Goal: Task Accomplishment & Management: Understand process/instructions

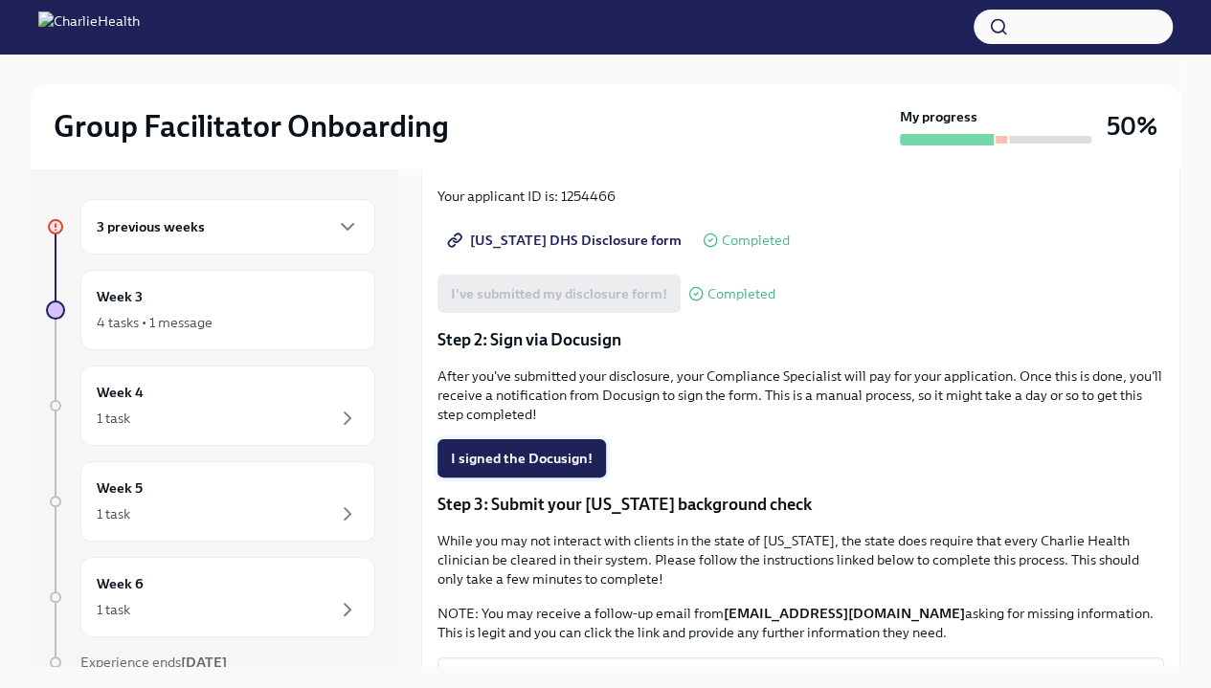
scroll to position [284, 0]
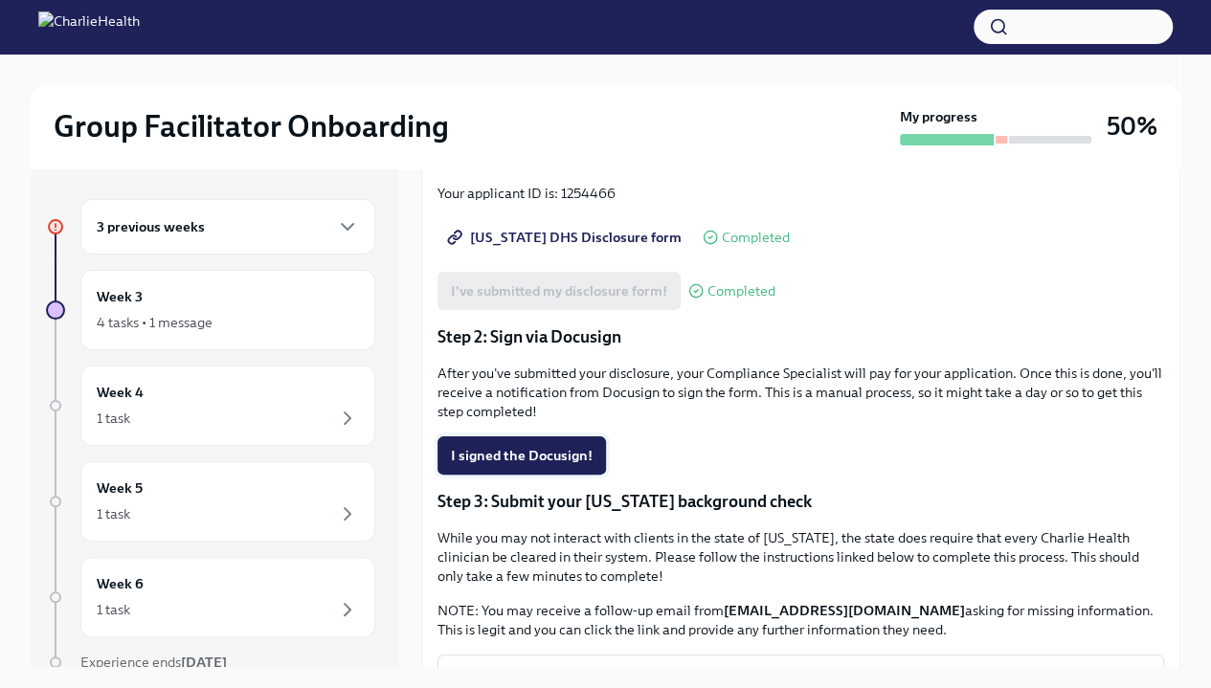
click at [505, 459] on span "I signed the Docusign!" at bounding box center [522, 455] width 142 height 19
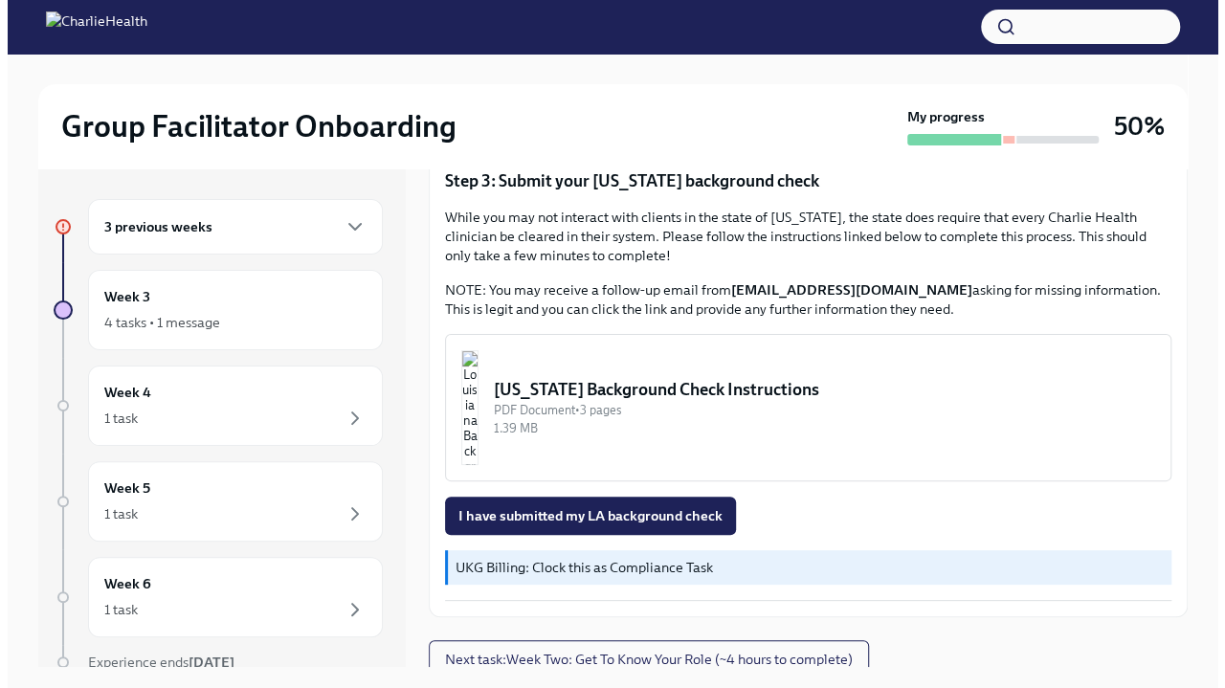
scroll to position [608, 0]
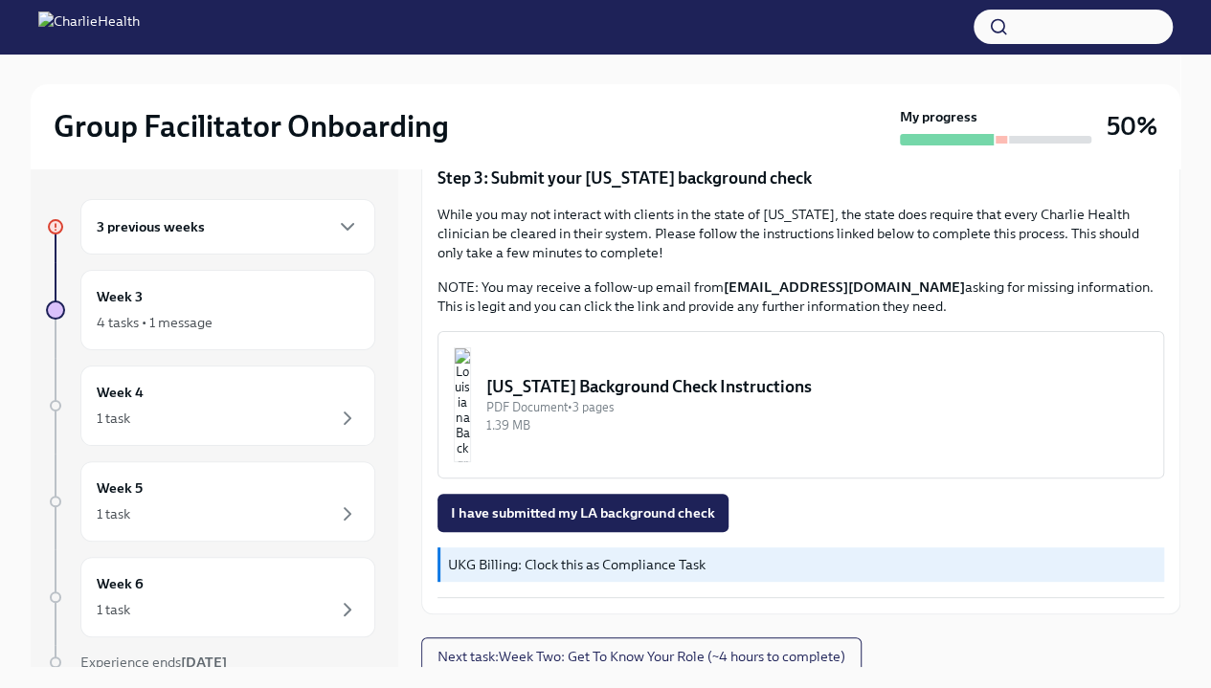
click at [471, 403] on img "button" at bounding box center [462, 404] width 17 height 115
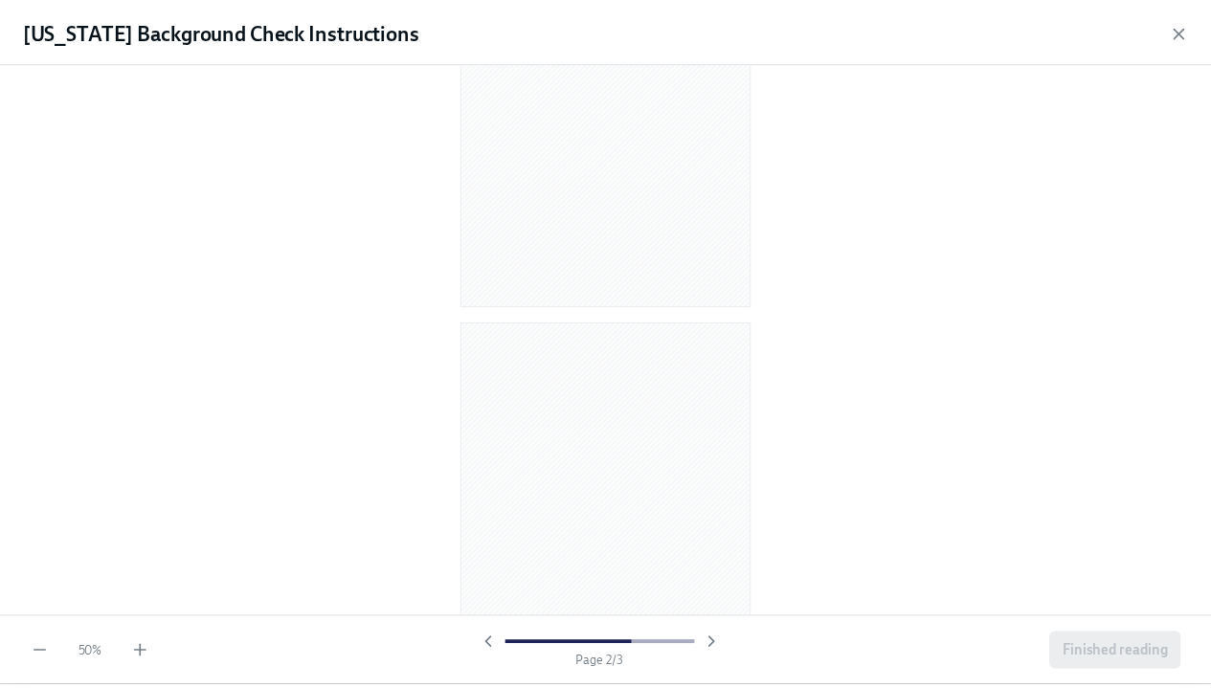
scroll to position [0, 0]
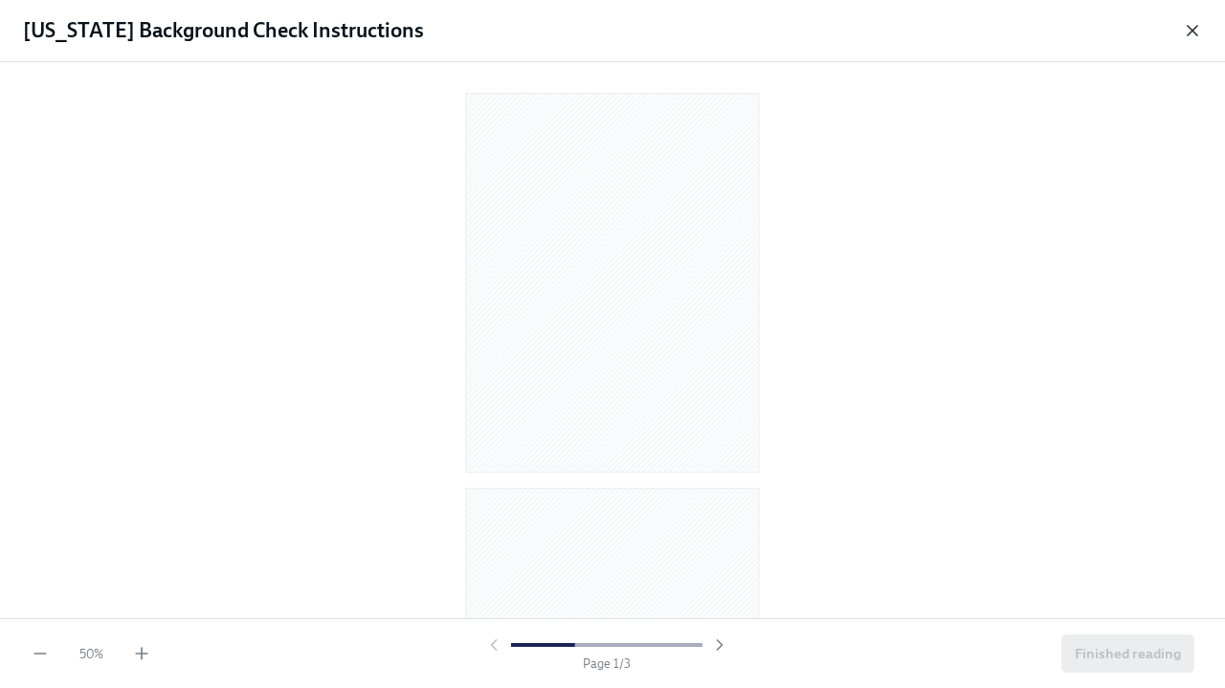
click at [1193, 24] on icon "button" at bounding box center [1192, 30] width 19 height 19
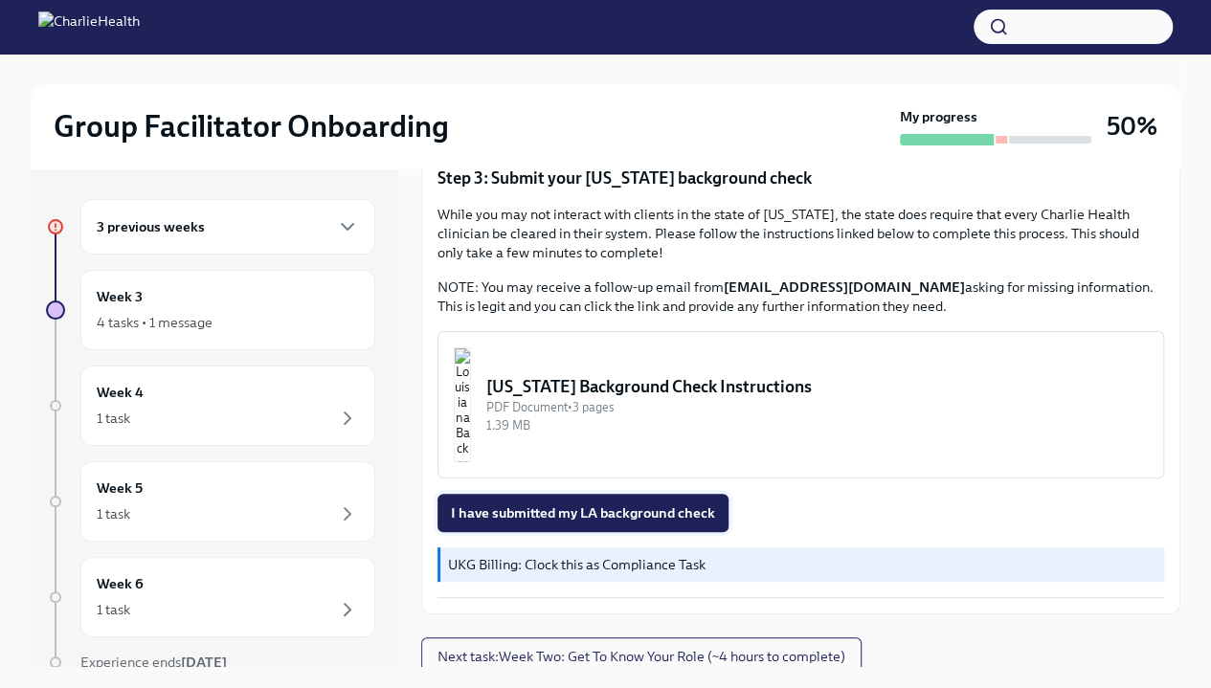
click at [674, 494] on button "I have submitted my LA background check" at bounding box center [582, 513] width 291 height 38
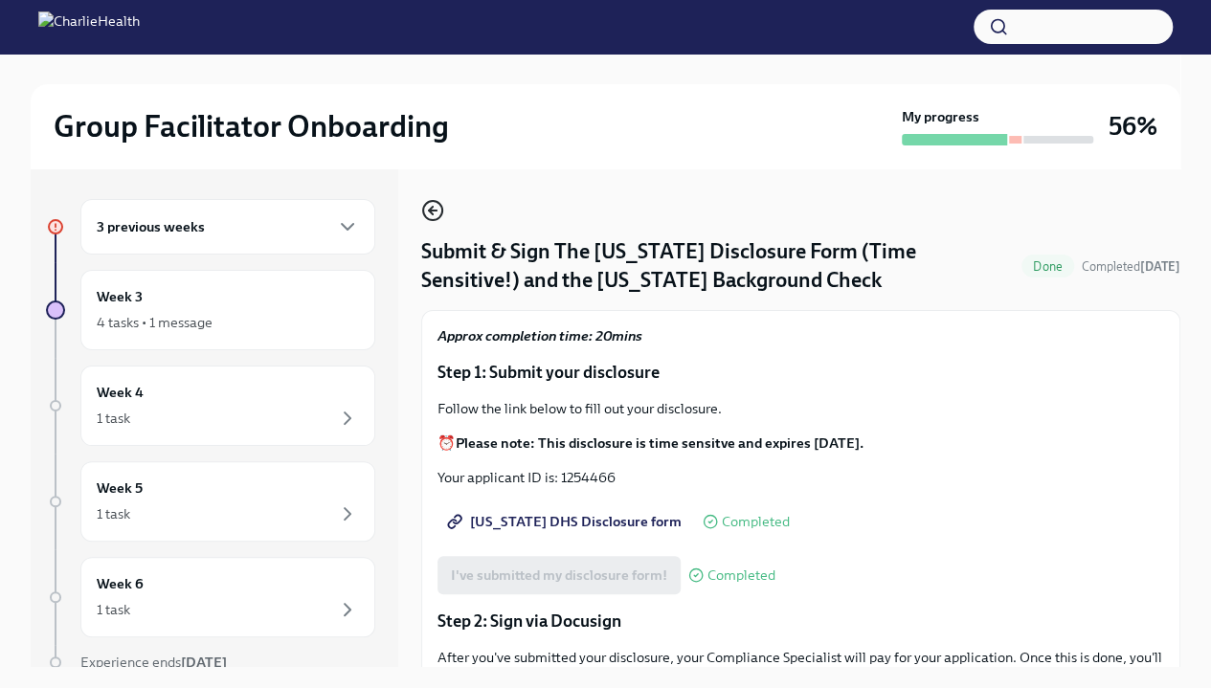
click at [436, 209] on icon "button" at bounding box center [432, 210] width 23 height 23
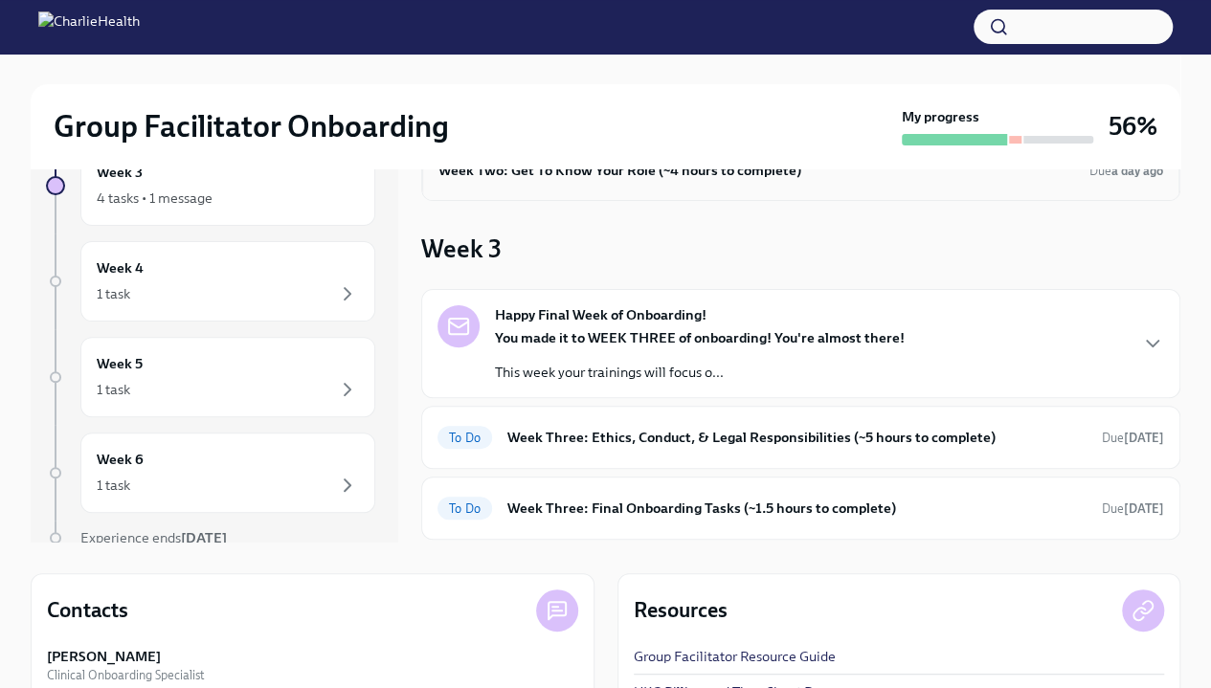
scroll to position [117, 0]
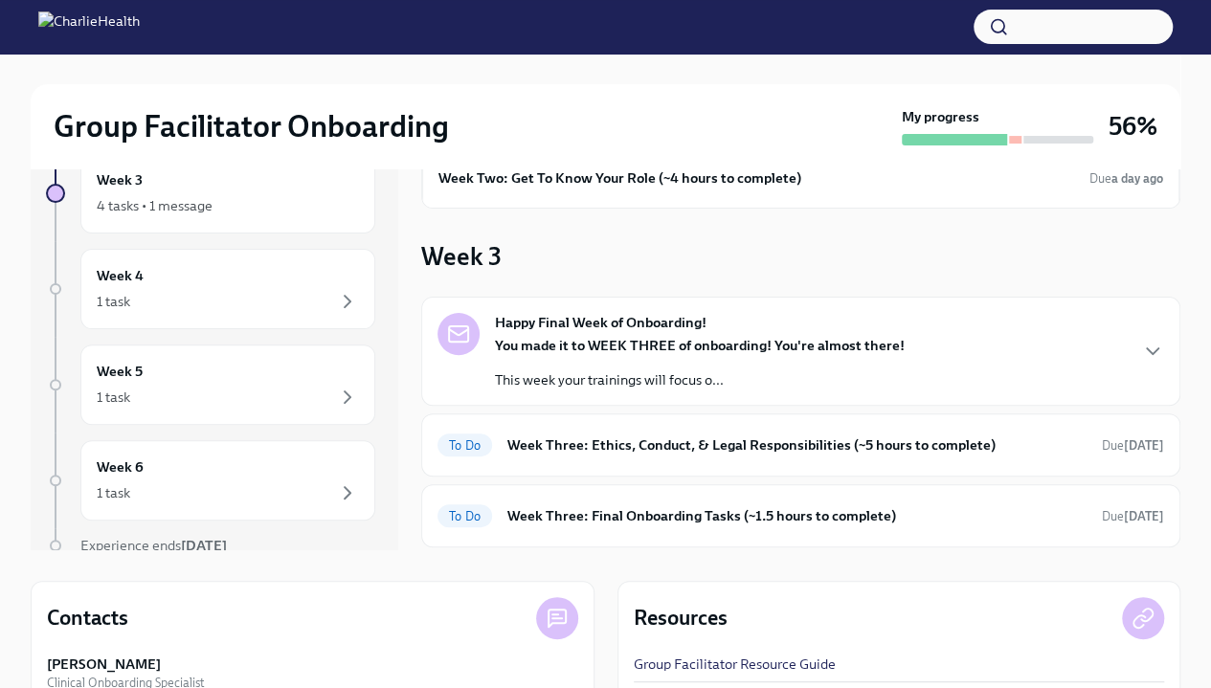
click at [998, 340] on div "Happy Final Week of Onboarding! You made it to WEEK THREE of onboarding! You're…" at bounding box center [800, 351] width 726 height 77
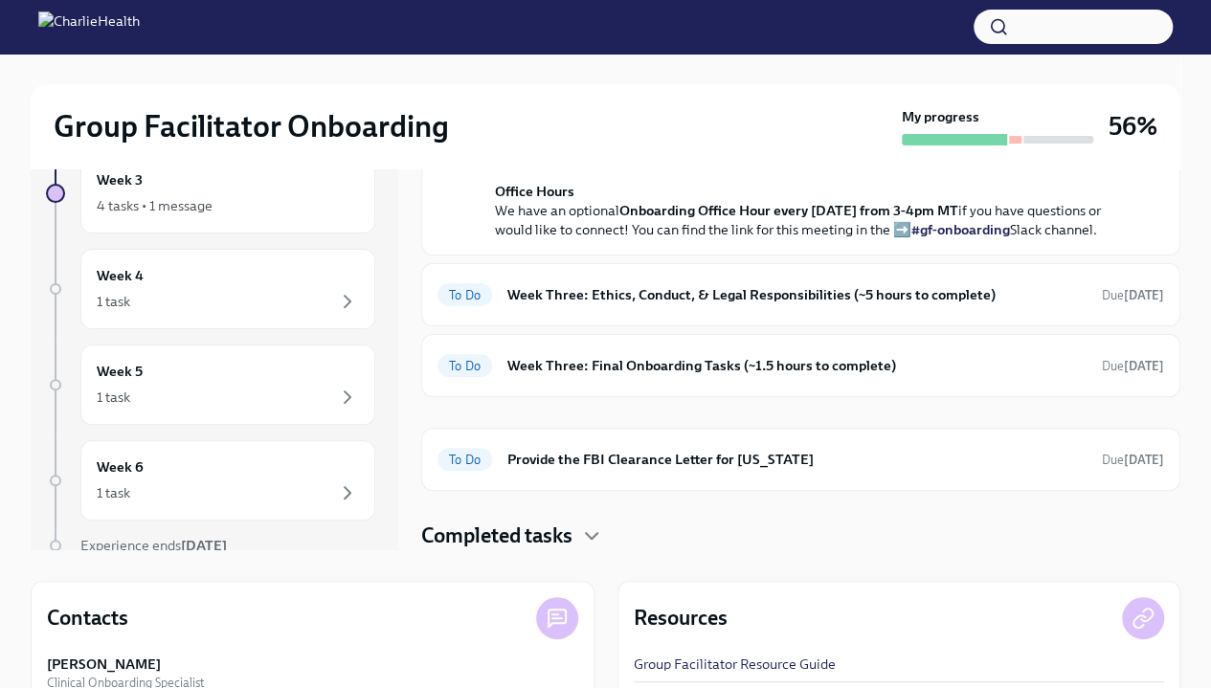
scroll to position [814, 0]
click at [962, 305] on h6 "Week Three: Ethics, Conduct, & Legal Responsibilities (~5 hours to complete)" at bounding box center [796, 294] width 579 height 21
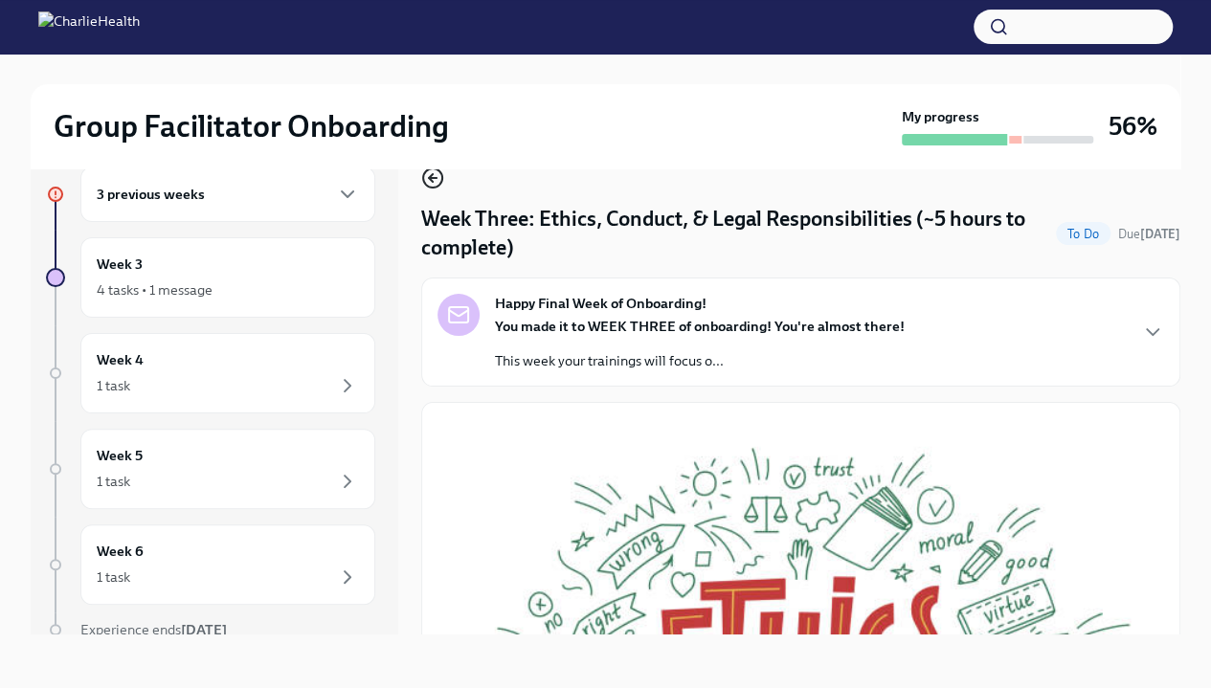
click at [438, 172] on icon "button" at bounding box center [432, 178] width 23 height 23
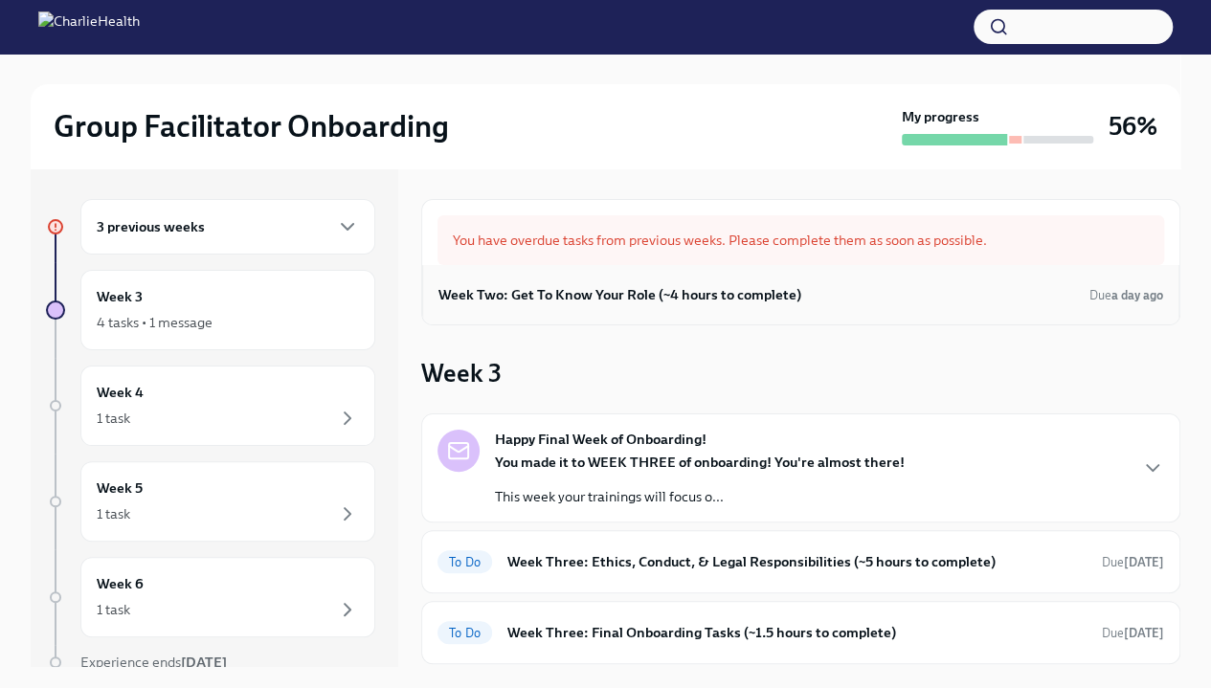
click at [614, 284] on h6 "Week Two: Get To Know Your Role (~4 hours to complete)" at bounding box center [619, 294] width 363 height 21
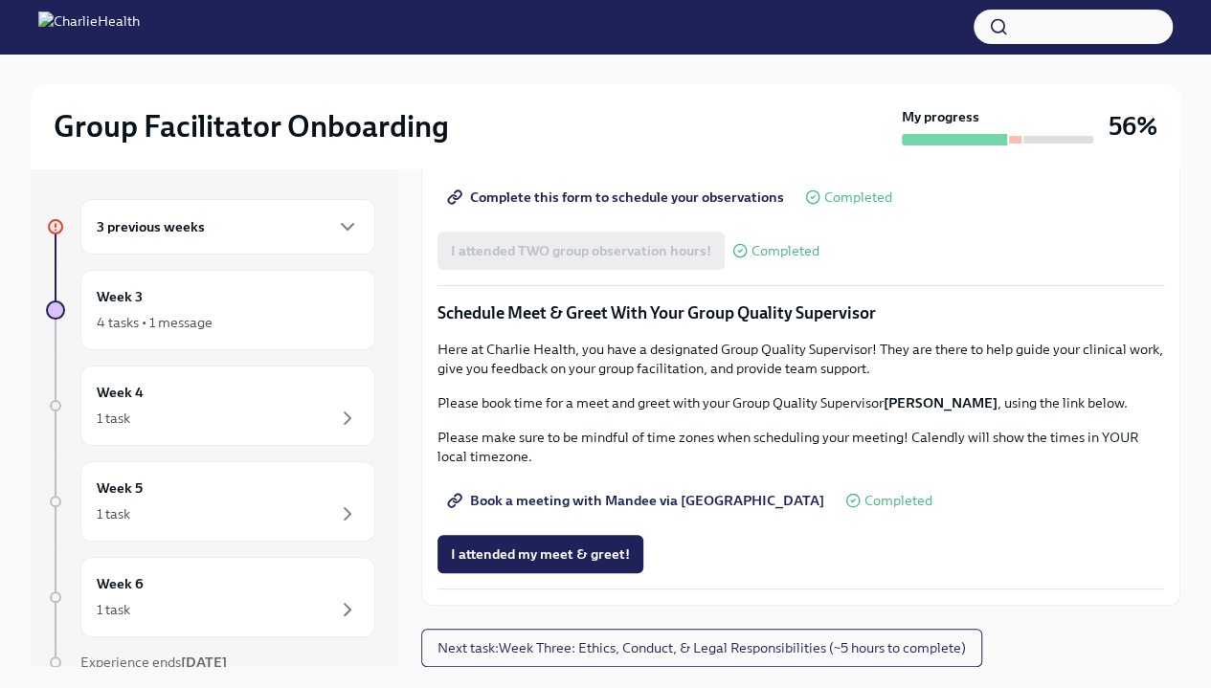
scroll to position [1367, 0]
click at [534, 106] on div "Group Facilitator Onboarding My progress 56%" at bounding box center [605, 126] width 1149 height 84
click at [527, 545] on button "I attended my meet & greet!" at bounding box center [540, 554] width 206 height 38
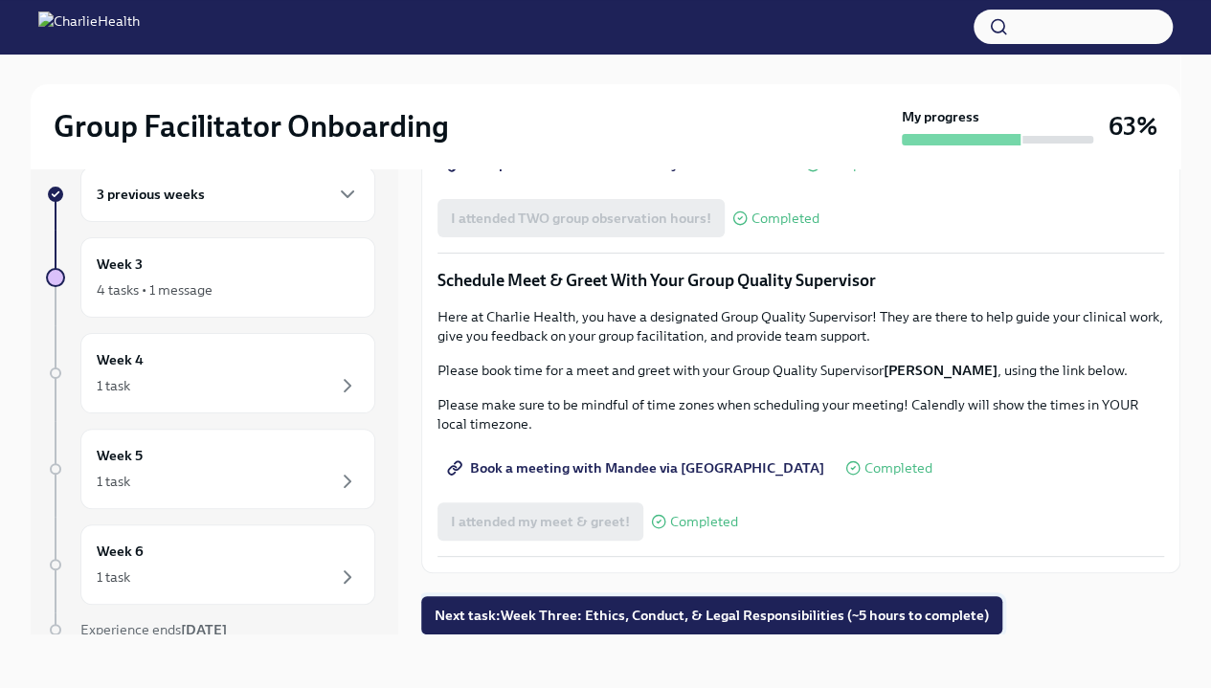
click at [609, 617] on span "Next task : Week Three: Ethics, Conduct, & Legal Responsibilities (~5 hours to …" at bounding box center [712, 615] width 554 height 19
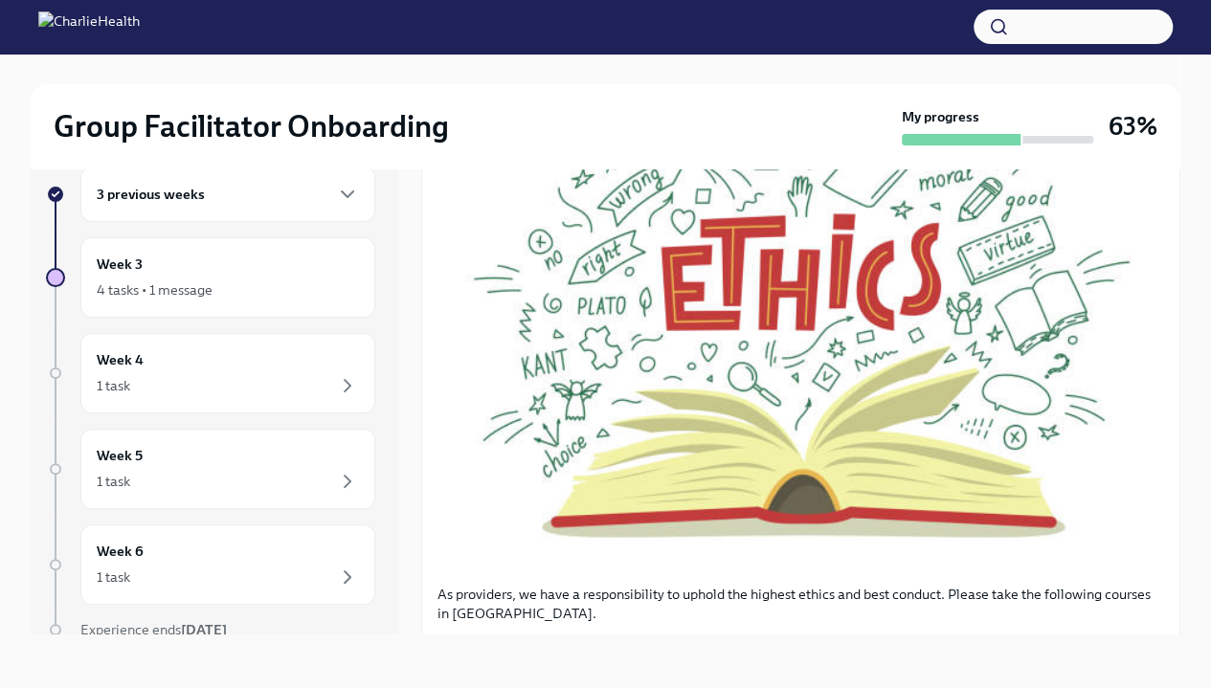
scroll to position [364, 0]
click at [695, 465] on button "Zoom image" at bounding box center [800, 312] width 726 height 514
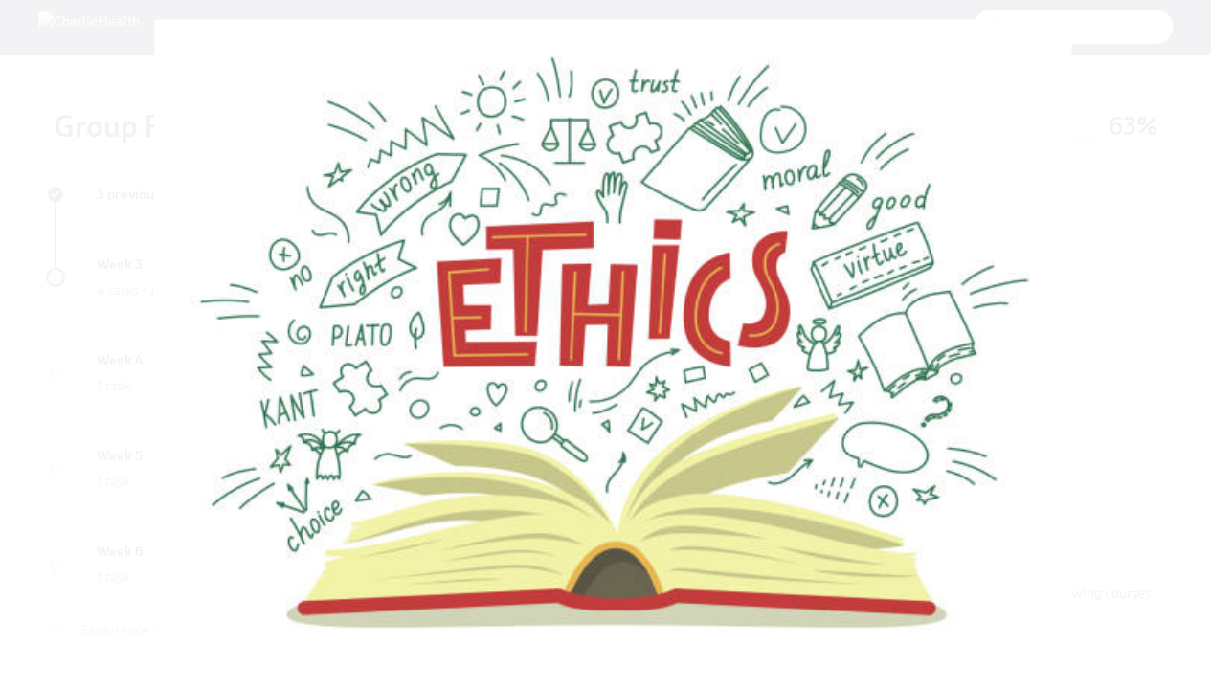
click at [695, 465] on button "Unzoom image" at bounding box center [605, 344] width 1211 height 688
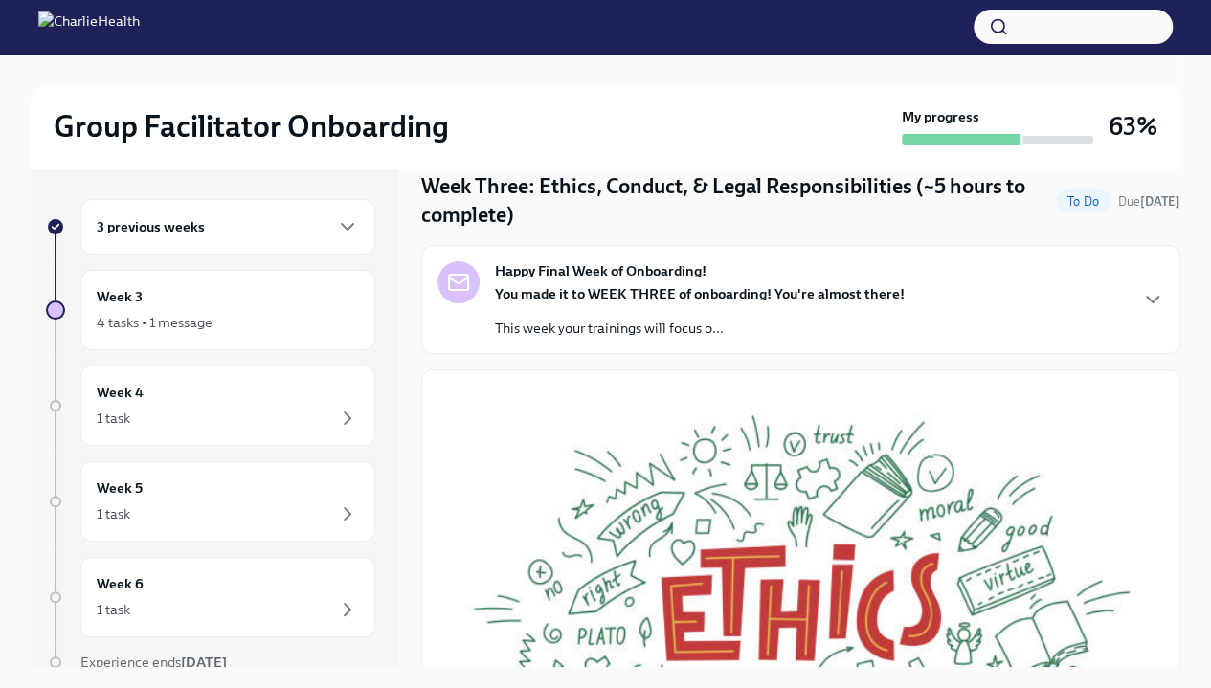
scroll to position [0, 0]
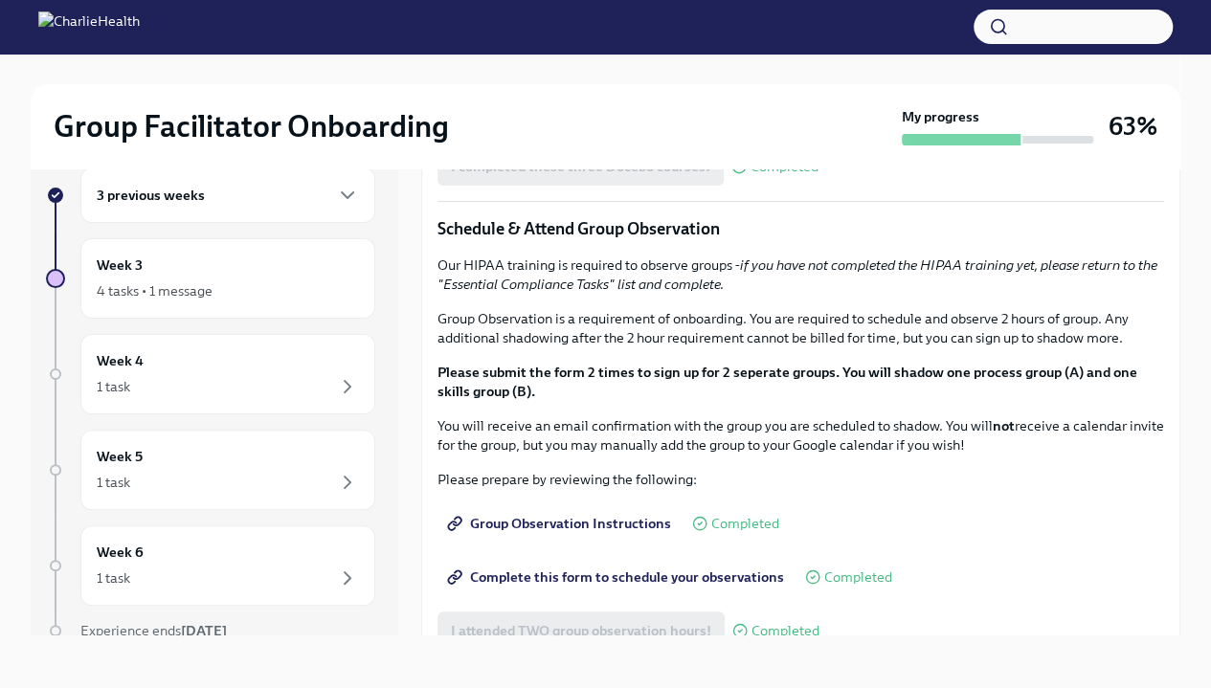
scroll to position [787, 0]
